Goal: Task Accomplishment & Management: Manage account settings

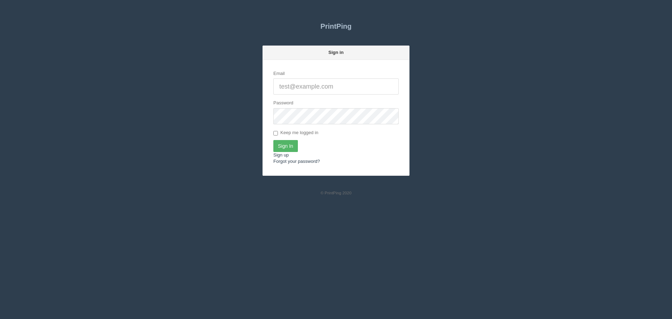
type input "[PERSON_NAME][EMAIL_ADDRESS][DOMAIN_NAME]"
click at [285, 141] on input "Sign In" at bounding box center [285, 146] width 24 height 12
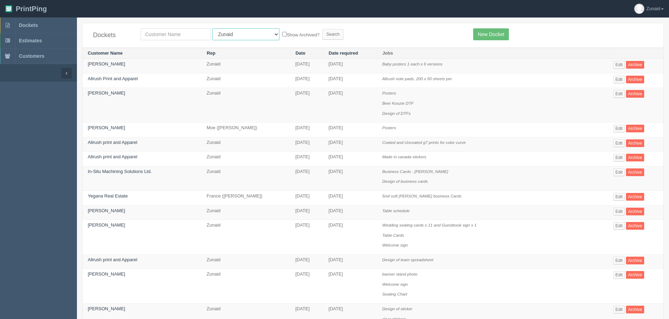
click at [221, 39] on select "All Users [PERSON_NAME] Test 1 [PERSON_NAME] [PERSON_NAME] [PERSON_NAME] France…" at bounding box center [245, 34] width 67 height 12
click at [212, 28] on select "All Users [PERSON_NAME] Test 1 [PERSON_NAME] [PERSON_NAME] [PERSON_NAME] France…" at bounding box center [245, 34] width 67 height 12
click at [220, 63] on td "Zunaid" at bounding box center [246, 66] width 89 height 15
click at [227, 37] on select "All Users [PERSON_NAME] Test 1 [PERSON_NAME] [PERSON_NAME] [PERSON_NAME] France…" at bounding box center [245, 34] width 67 height 12
select select "11"
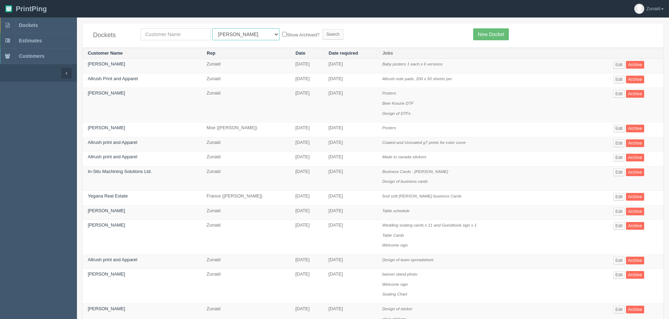
click at [212, 28] on select "All Users [PERSON_NAME] Test 1 [PERSON_NAME] [PERSON_NAME] [PERSON_NAME] France…" at bounding box center [245, 34] width 67 height 12
click at [182, 36] on input "text" at bounding box center [176, 34] width 70 height 12
type input "trip"
click at [323, 29] on input "Search" at bounding box center [333, 34] width 21 height 10
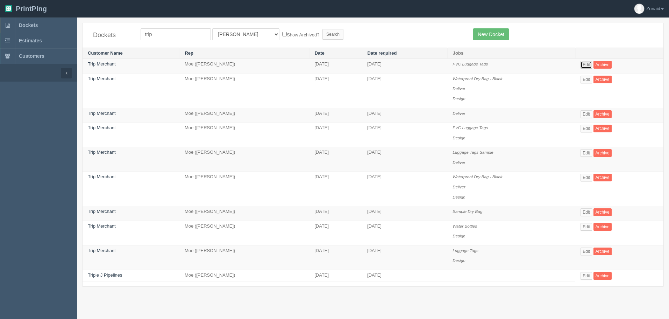
click at [592, 63] on link "Edit" at bounding box center [587, 65] width 12 height 8
